Goal: Information Seeking & Learning: Learn about a topic

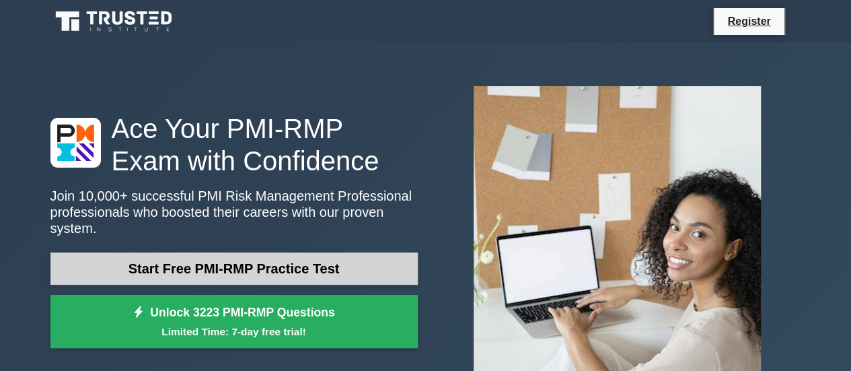
click at [257, 263] on link "Start Free PMI-RMP Practice Test" at bounding box center [233, 268] width 367 height 32
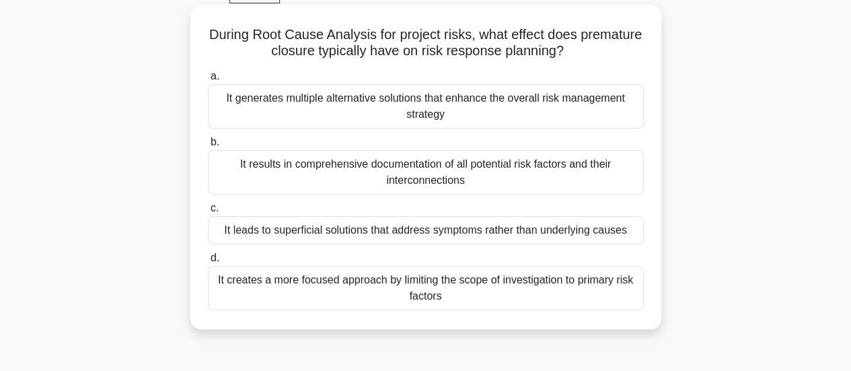
scroll to position [73, 0]
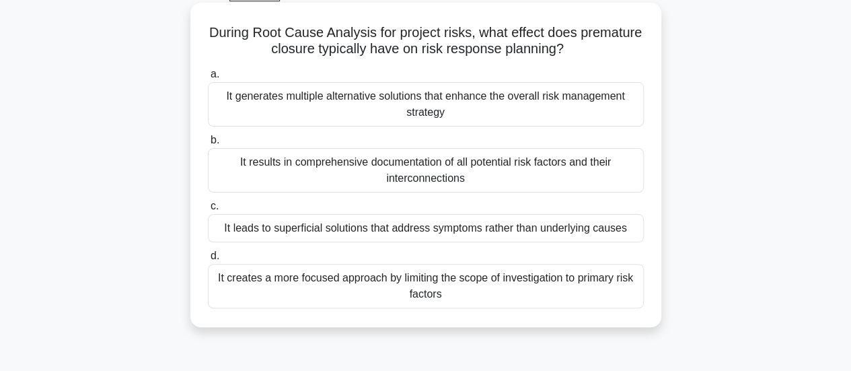
click at [554, 232] on div "It leads to superficial solutions that address symptoms rather than underlying …" at bounding box center [426, 228] width 436 height 28
click at [208, 211] on input "c. It leads to superficial solutions that address symptoms rather than underlyi…" at bounding box center [208, 206] width 0 height 9
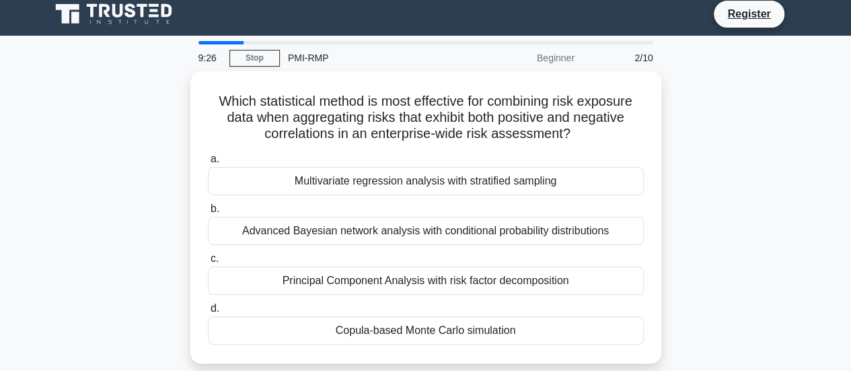
scroll to position [0, 0]
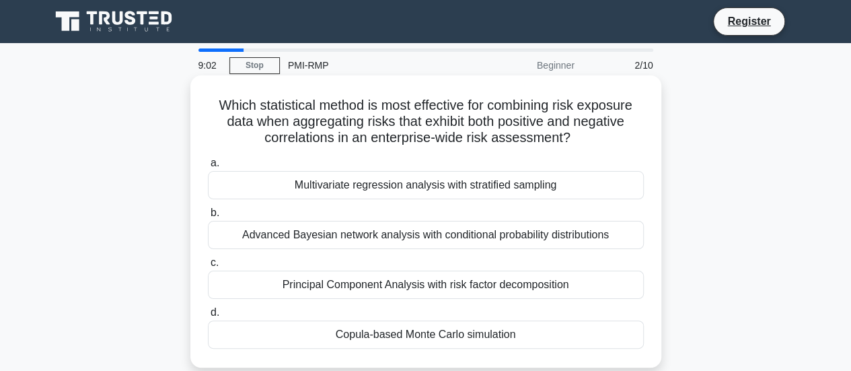
click at [572, 290] on div "Principal Component Analysis with risk factor decomposition" at bounding box center [426, 284] width 436 height 28
click at [208, 267] on input "c. Principal Component Analysis with risk factor decomposition" at bounding box center [208, 262] width 0 height 9
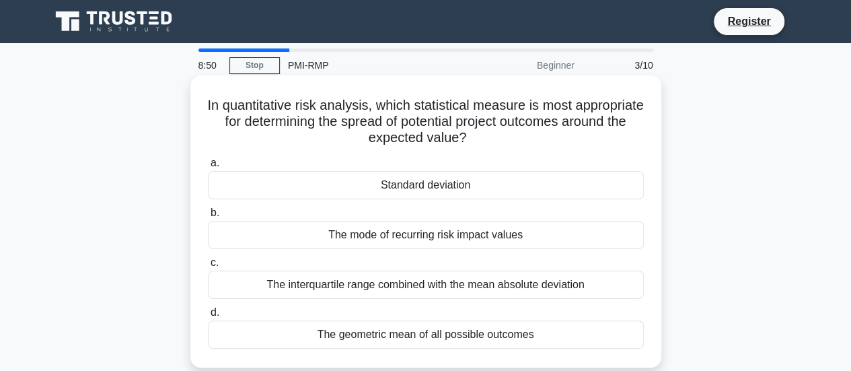
click at [488, 181] on div "Standard deviation" at bounding box center [426, 185] width 436 height 28
click at [208, 168] on input "a. Standard deviation" at bounding box center [208, 163] width 0 height 9
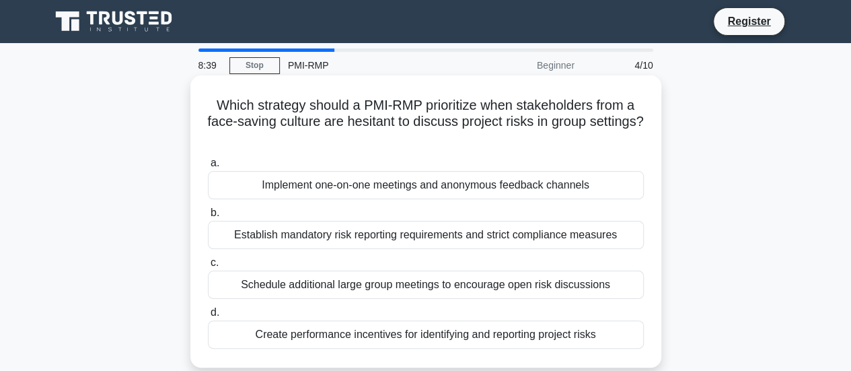
click at [471, 190] on div "Implement one-on-one meetings and anonymous feedback channels" at bounding box center [426, 185] width 436 height 28
click at [208, 168] on input "a. Implement one-on-one meetings and anonymous feedback channels" at bounding box center [208, 163] width 0 height 9
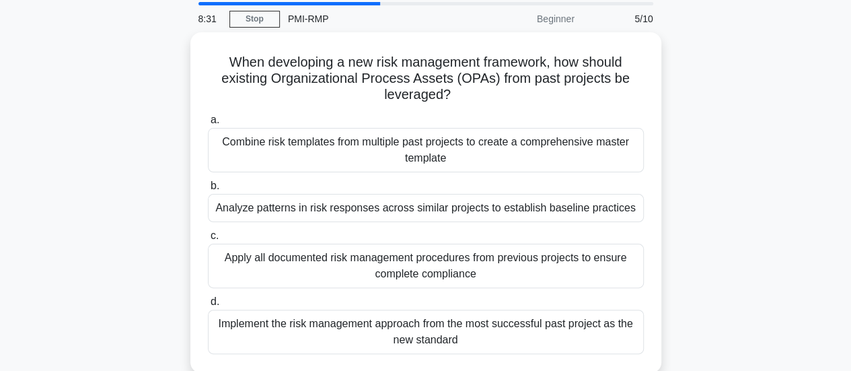
scroll to position [46, 0]
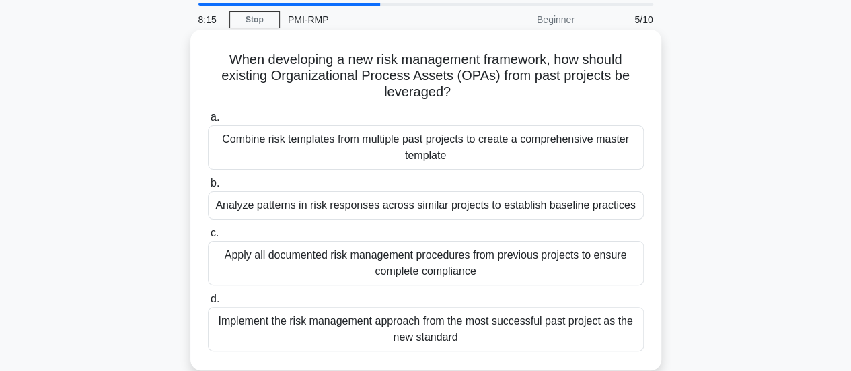
click at [353, 207] on div "Analyze patterns in risk responses across similar projects to establish baselin…" at bounding box center [426, 205] width 436 height 28
click at [208, 188] on input "b. Analyze patterns in risk responses across similar projects to establish base…" at bounding box center [208, 183] width 0 height 9
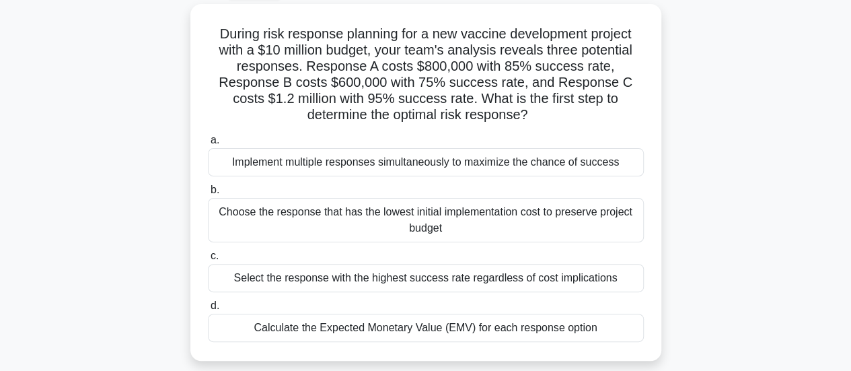
scroll to position [75, 0]
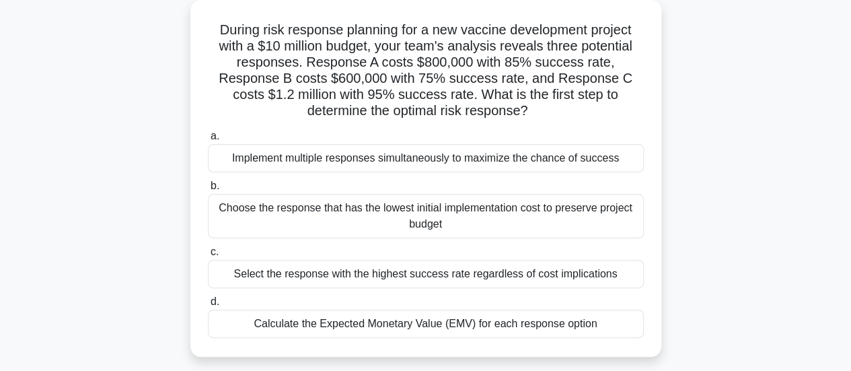
click at [315, 330] on div "Calculate the Expected Monetary Value (EMV) for each response option" at bounding box center [426, 323] width 436 height 28
click at [208, 306] on input "d. Calculate the Expected Monetary Value (EMV) for each response option" at bounding box center [208, 301] width 0 height 9
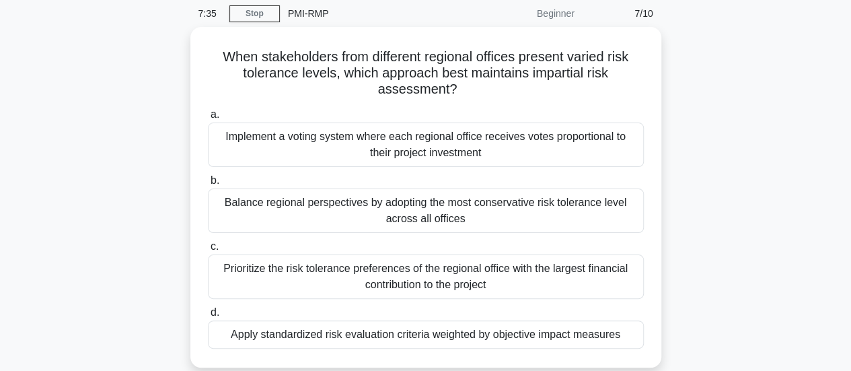
scroll to position [54, 0]
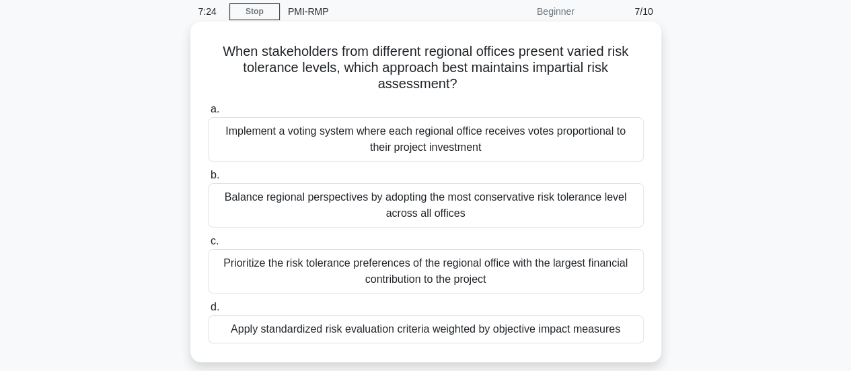
click at [344, 329] on div "Apply standardized risk evaluation criteria weighted by objective impact measur…" at bounding box center [426, 329] width 436 height 28
click at [208, 311] on input "d. Apply standardized risk evaluation criteria weighted by objective impact mea…" at bounding box center [208, 307] width 0 height 9
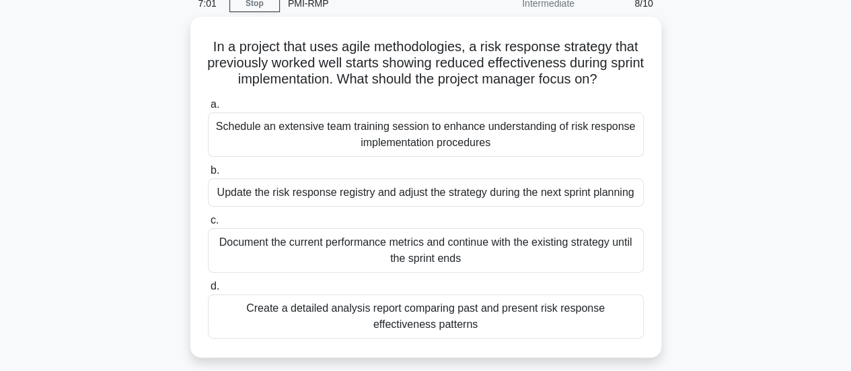
scroll to position [65, 0]
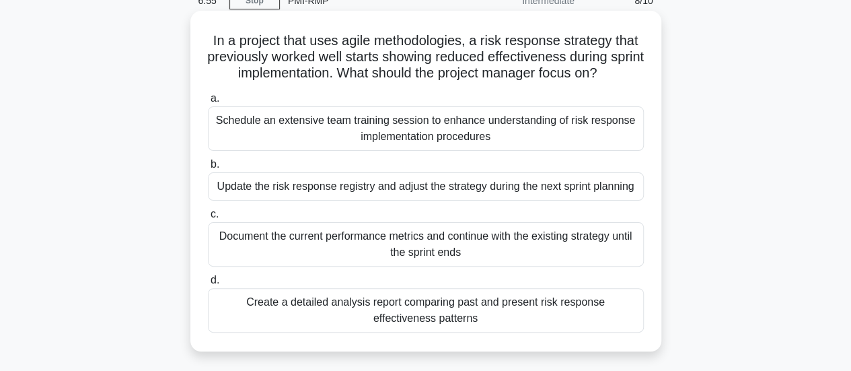
click at [362, 194] on div "Update the risk response registry and adjust the strategy during the next sprin…" at bounding box center [426, 186] width 436 height 28
click at [208, 169] on input "b. Update the risk response registry and adjust the strategy during the next sp…" at bounding box center [208, 164] width 0 height 9
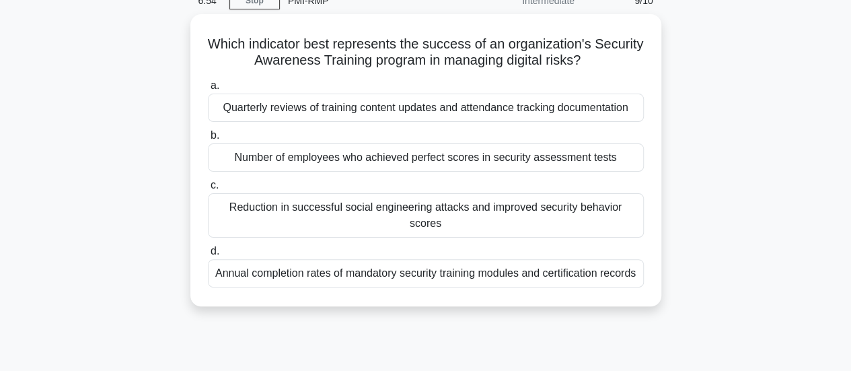
scroll to position [0, 0]
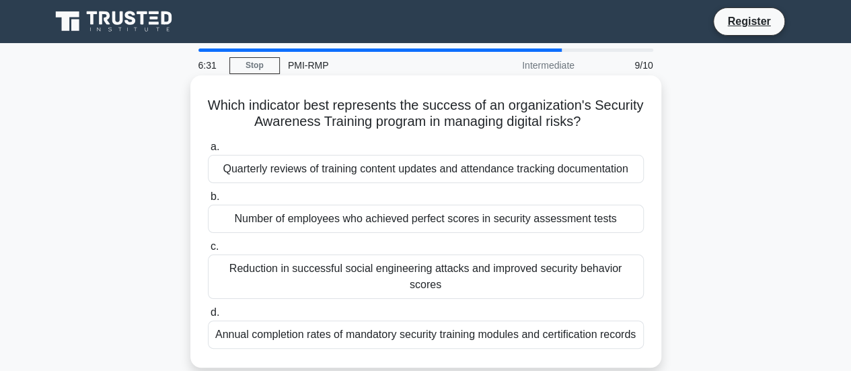
click at [332, 274] on div "Reduction in successful social engineering attacks and improved security behavi…" at bounding box center [426, 276] width 436 height 44
click at [208, 251] on input "c. Reduction in successful social engineering attacks and improved security beh…" at bounding box center [208, 246] width 0 height 9
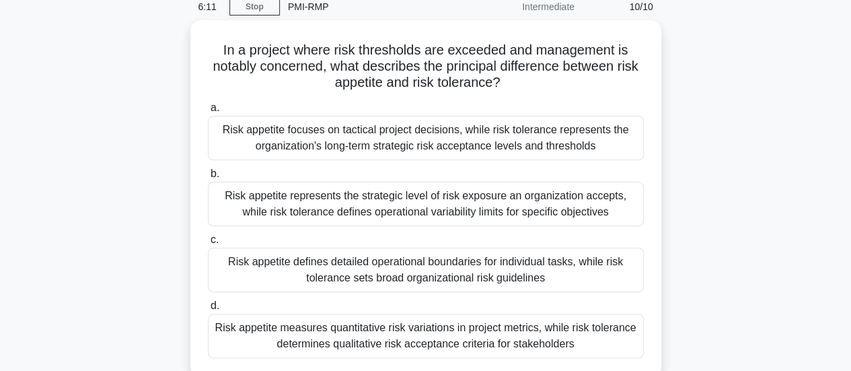
scroll to position [57, 0]
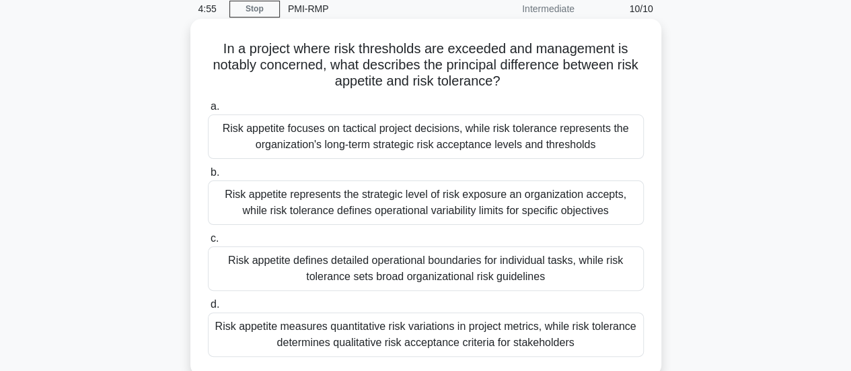
click at [538, 137] on div "Risk appetite focuses on tactical project decisions, while risk tolerance repre…" at bounding box center [426, 136] width 436 height 44
click at [208, 111] on input "a. Risk appetite focuses on tactical project decisions, while risk tolerance re…" at bounding box center [208, 106] width 0 height 9
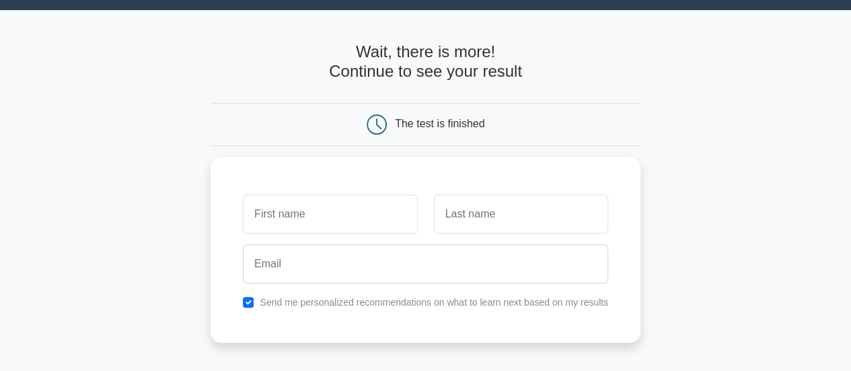
scroll to position [91, 0]
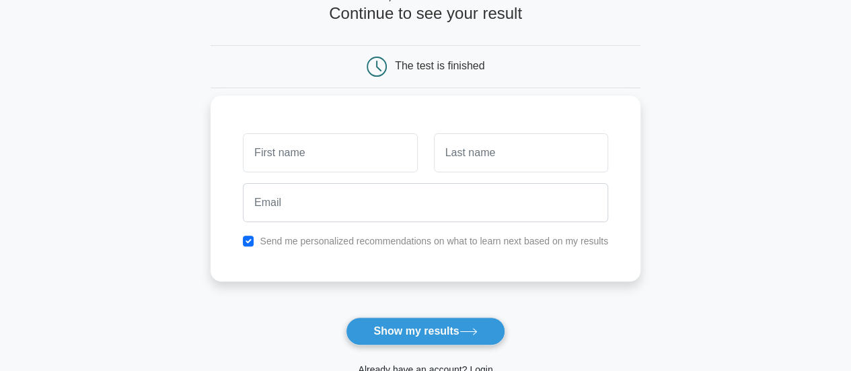
click at [287, 156] on input "text" at bounding box center [330, 152] width 174 height 39
type input "Olha"
click at [476, 153] on input "text" at bounding box center [521, 152] width 174 height 39
type input "Adamska"
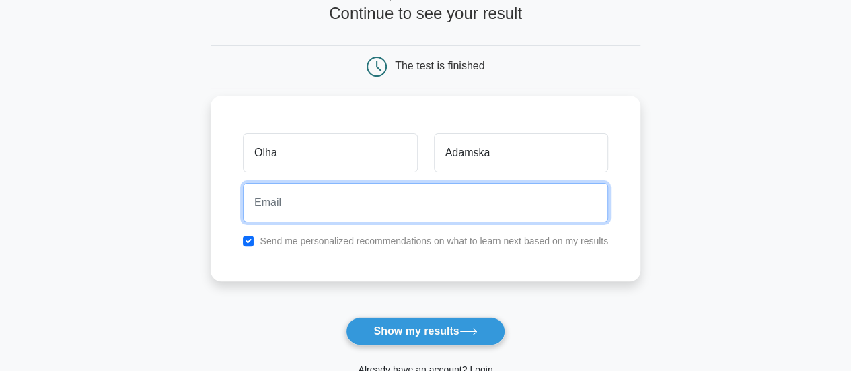
click at [412, 205] on input "email" at bounding box center [425, 202] width 365 height 39
type input "olha.adamska@gmail.com"
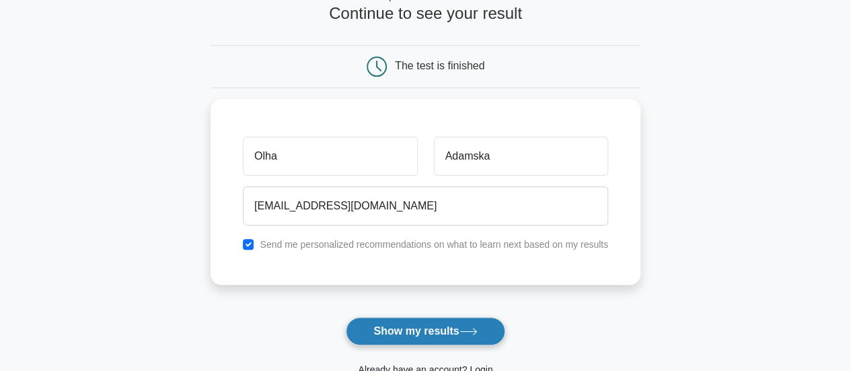
click at [426, 329] on button "Show my results" at bounding box center [425, 331] width 159 height 28
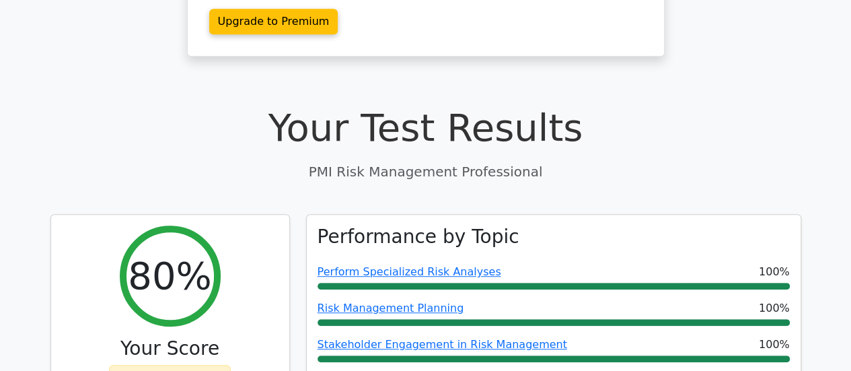
scroll to position [336, 0]
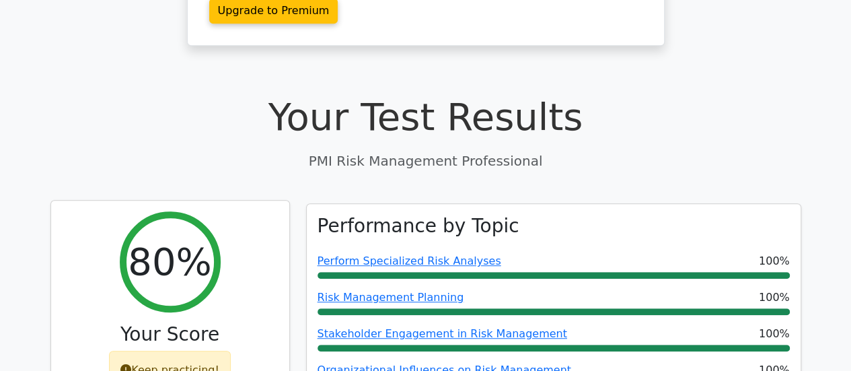
click at [131, 364] on icon at bounding box center [125, 369] width 11 height 11
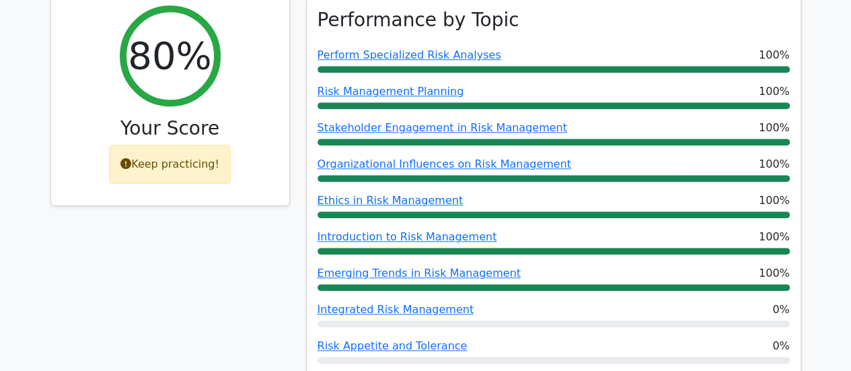
scroll to position [544, 0]
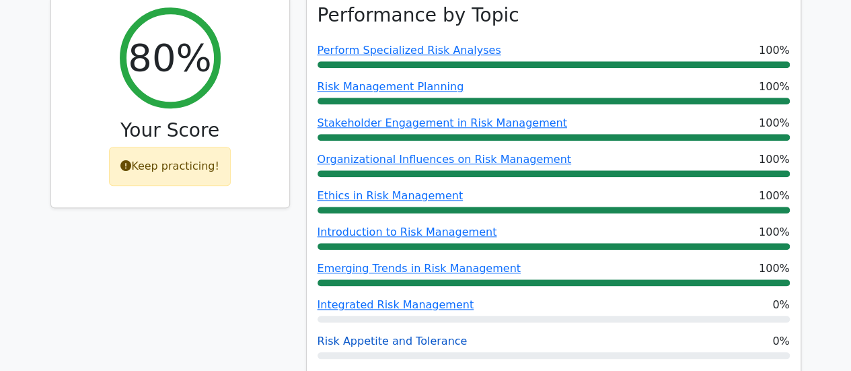
click at [342, 334] on link "Risk Appetite and Tolerance" at bounding box center [393, 340] width 150 height 13
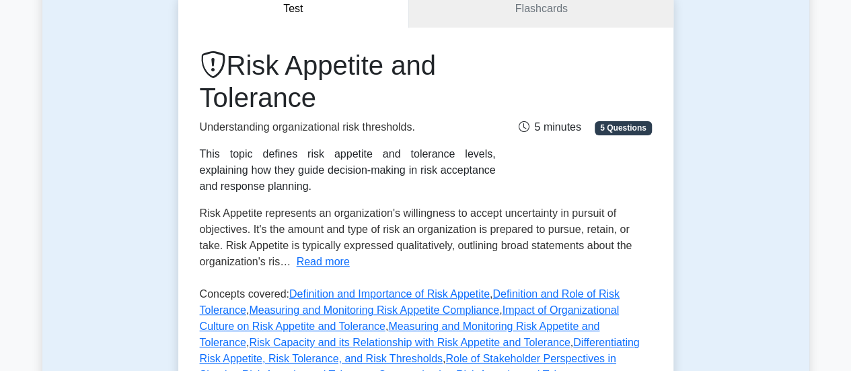
scroll to position [145, 0]
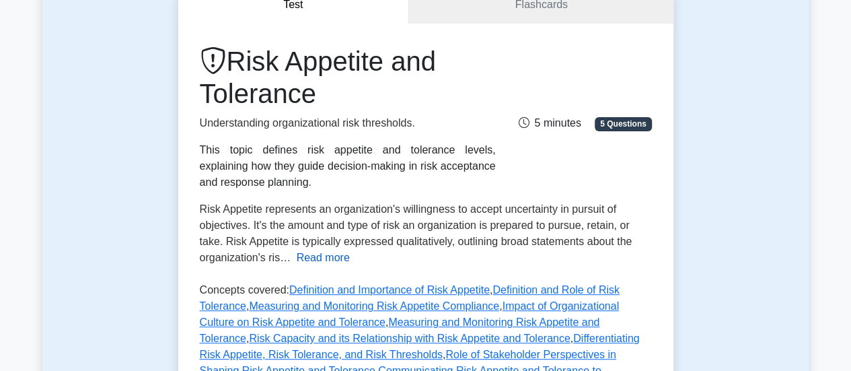
click at [312, 264] on button "Read more" at bounding box center [323, 258] width 53 height 16
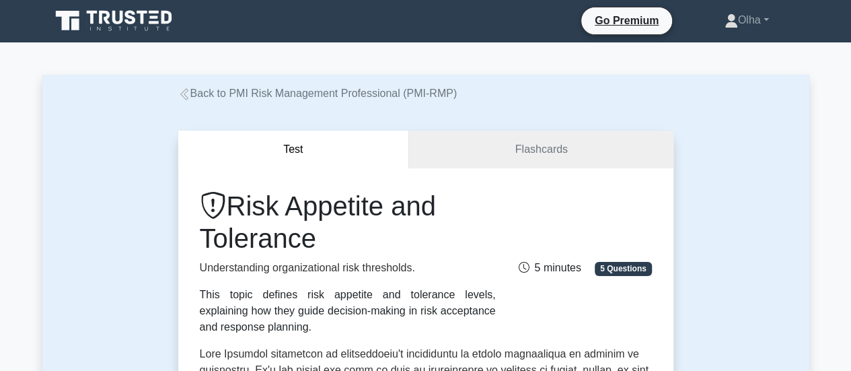
scroll to position [0, 0]
